Goal: Check status: Check status

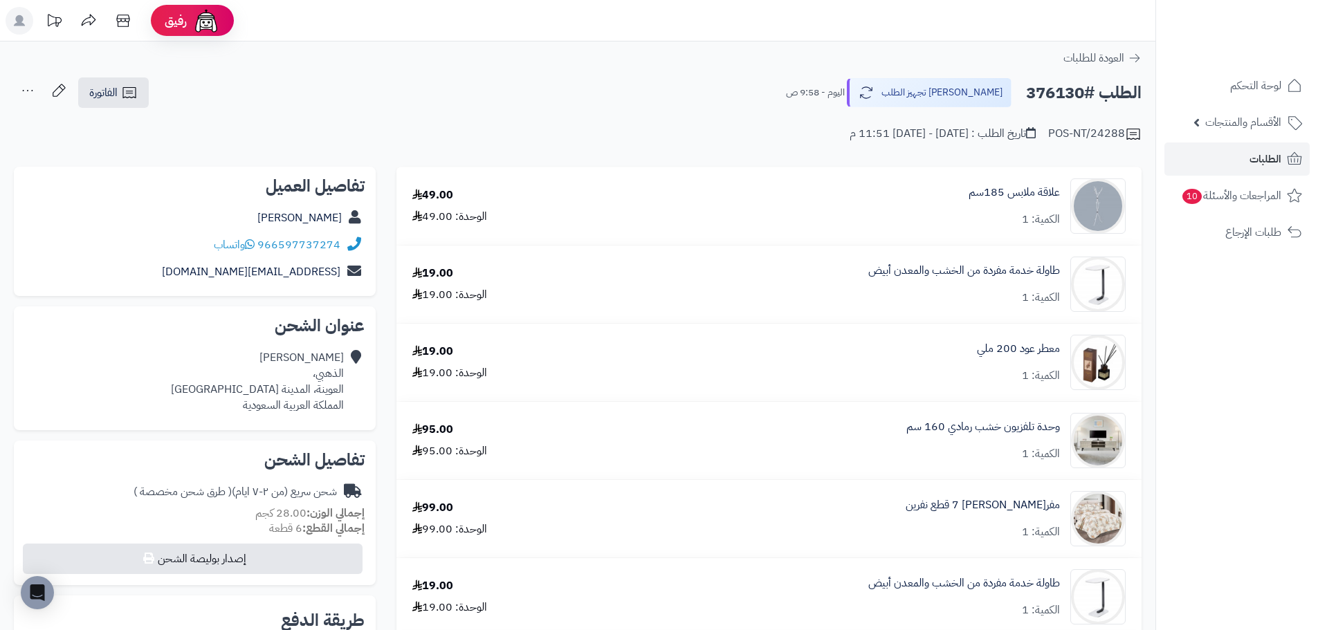
scroll to position [277, 0]
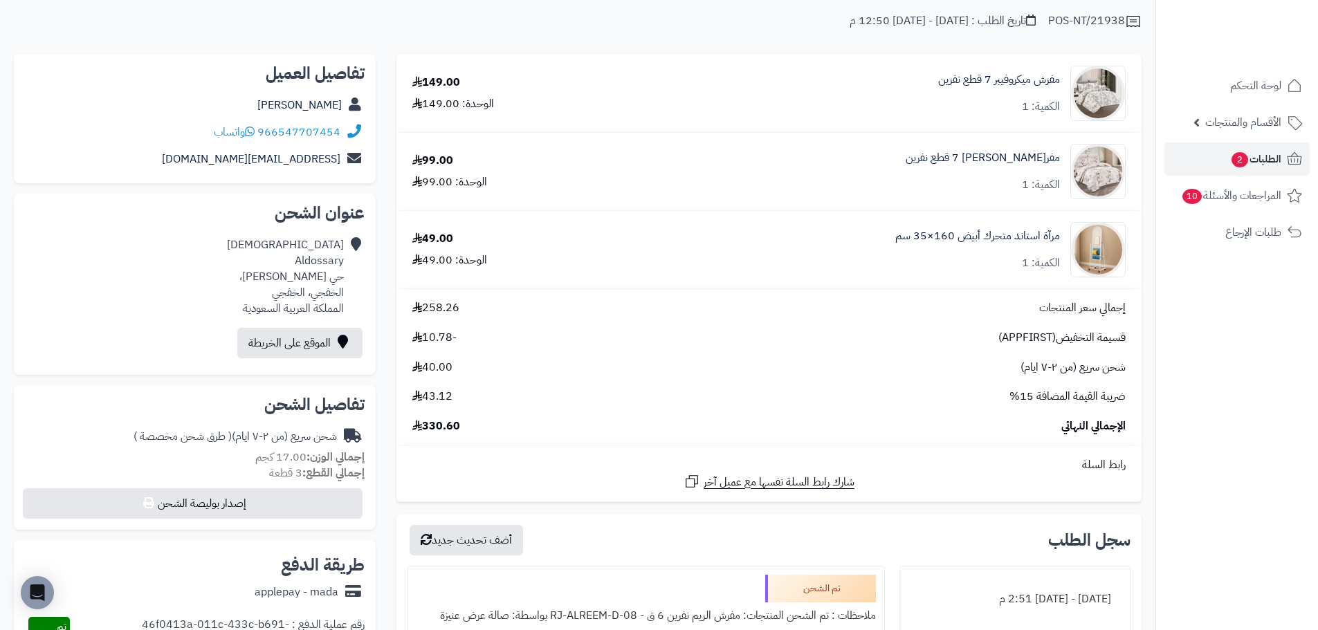
scroll to position [69, 0]
